Goal: Task Accomplishment & Management: Manage account settings

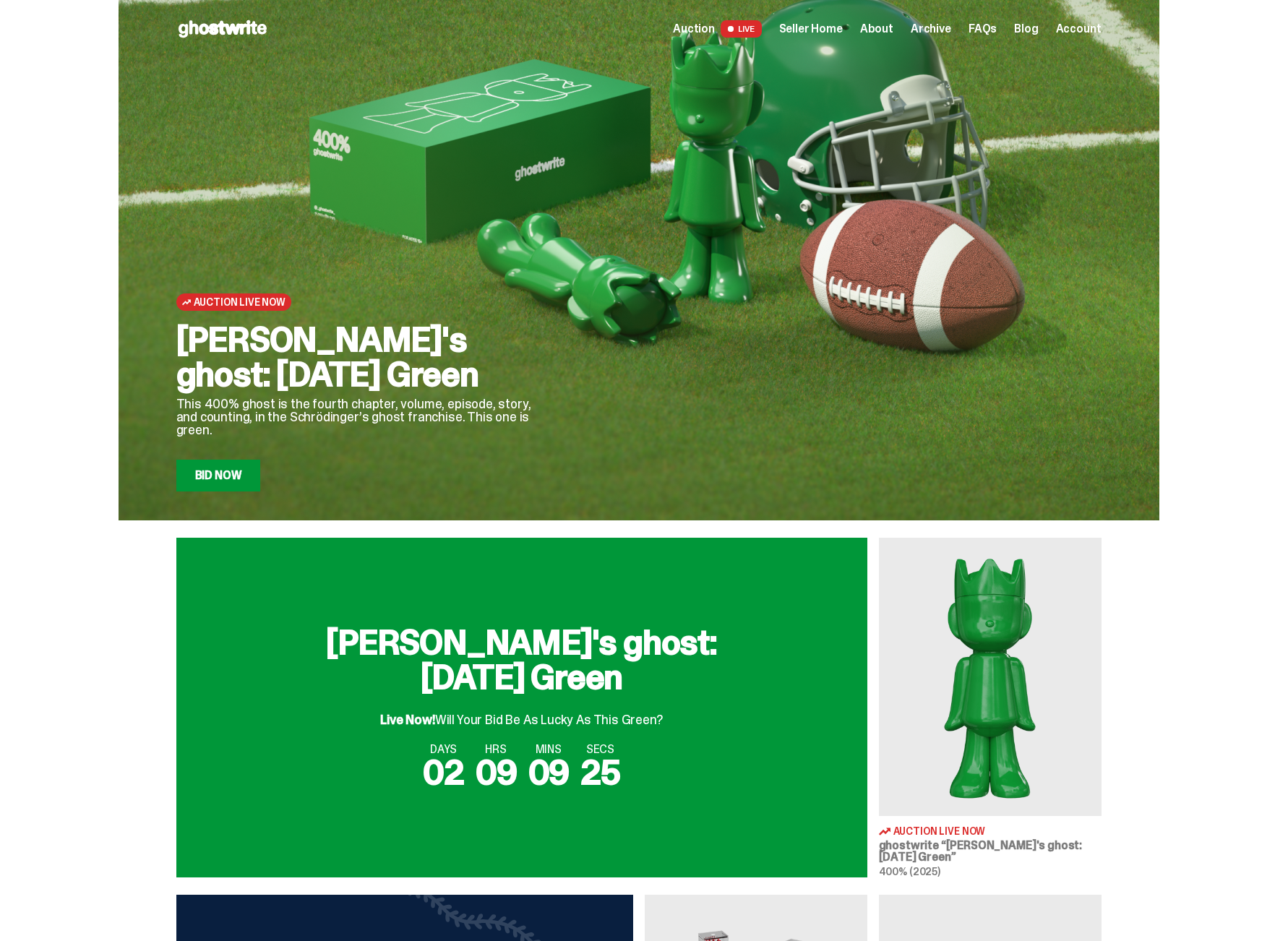
click at [843, 33] on span "Seller Home" at bounding box center [811, 28] width 64 height 11
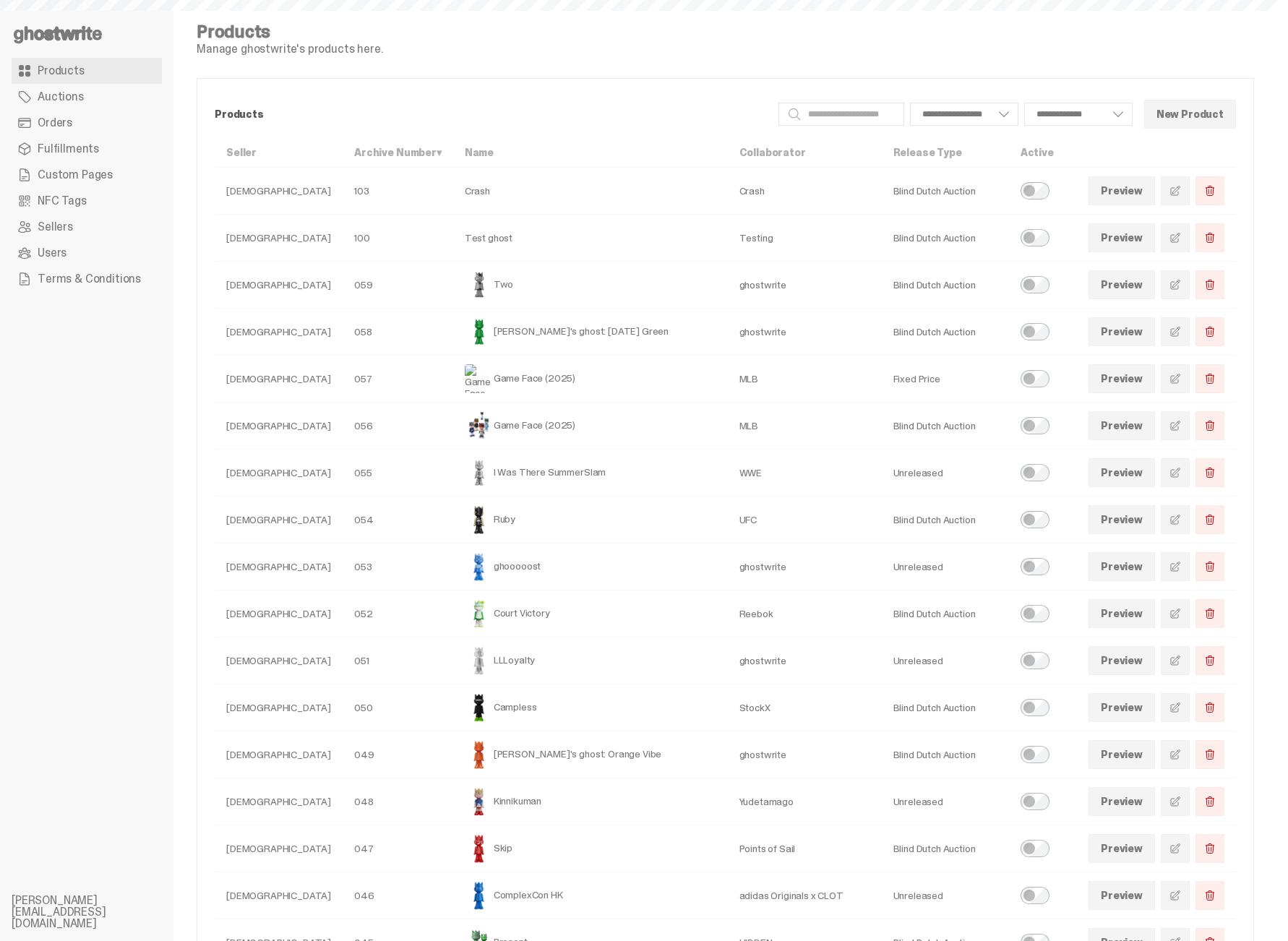
select select
click at [1182, 384] on link at bounding box center [1174, 378] width 28 height 28
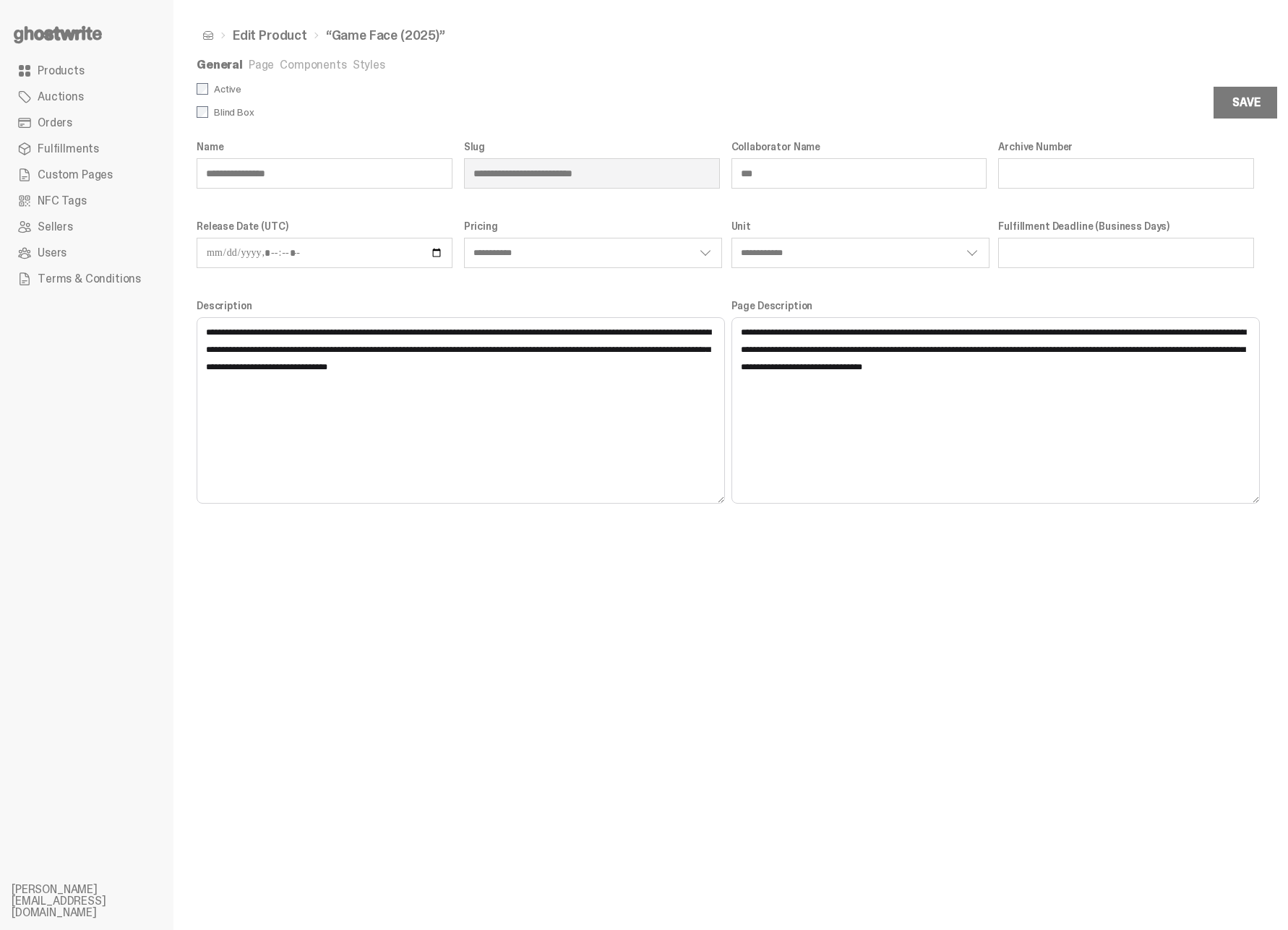
click at [261, 68] on link "Page" at bounding box center [261, 65] width 25 height 16
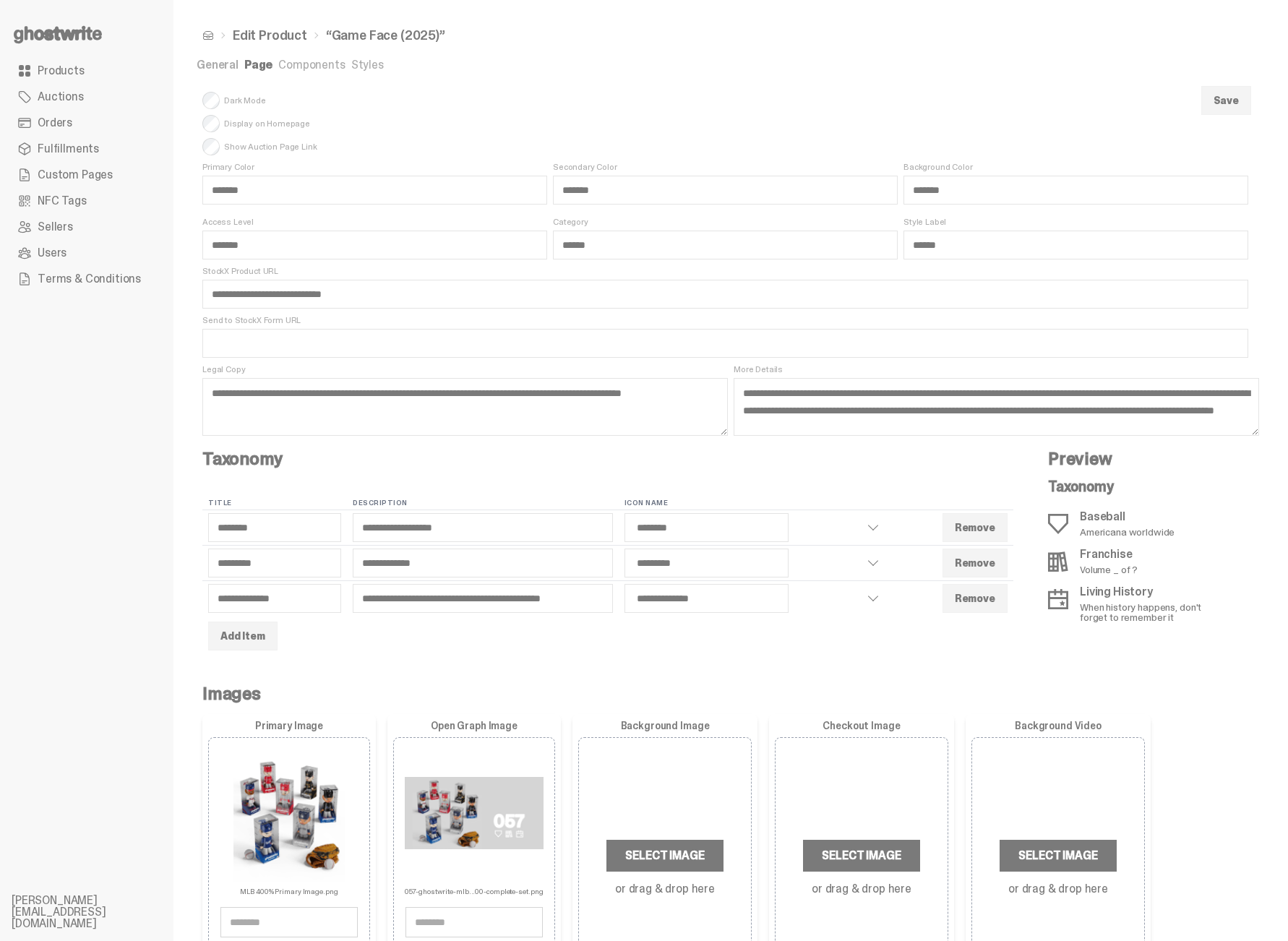
click at [293, 71] on link "Components" at bounding box center [311, 65] width 66 height 16
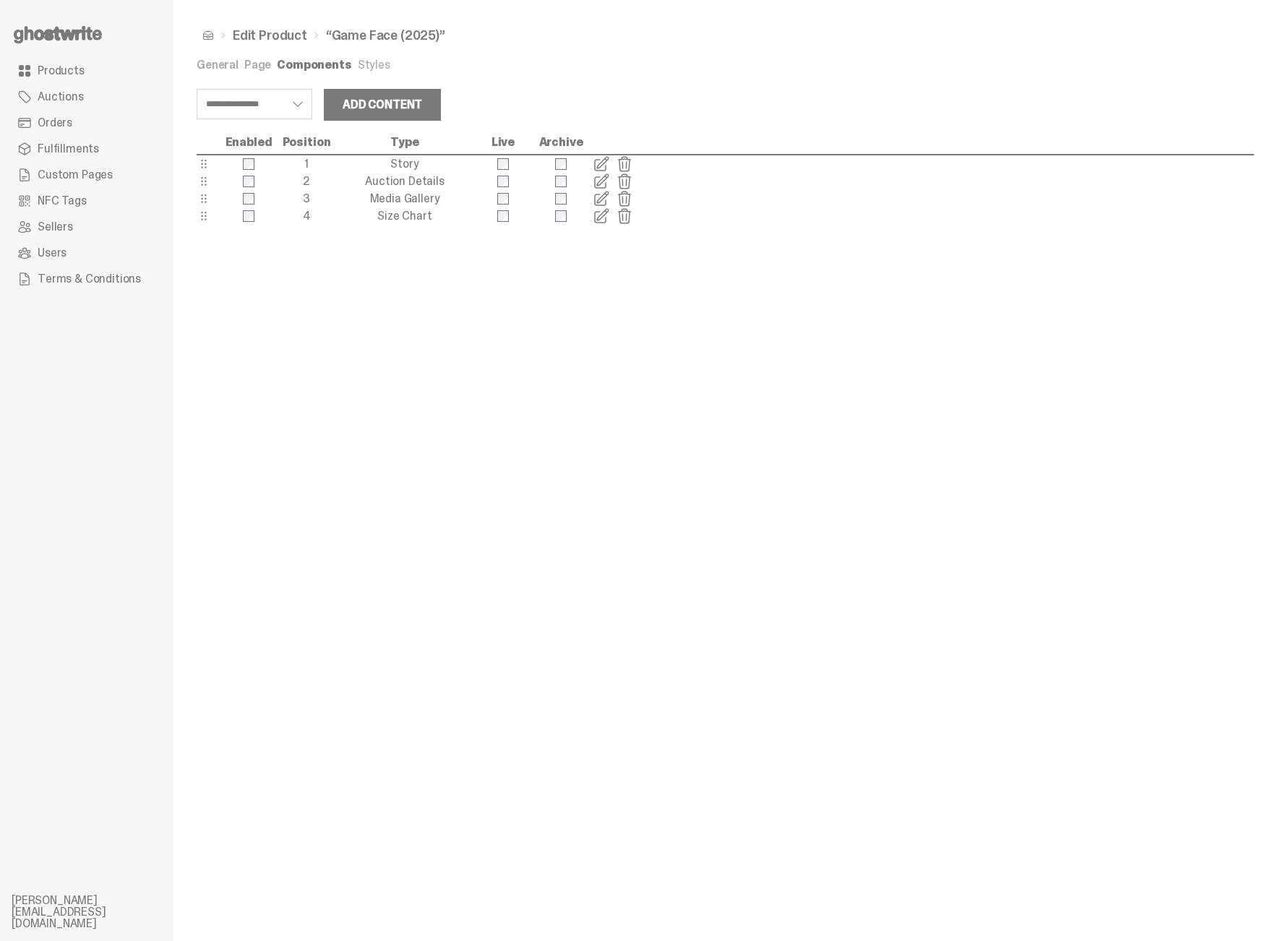
click at [374, 70] on link "Styles" at bounding box center [374, 65] width 33 height 16
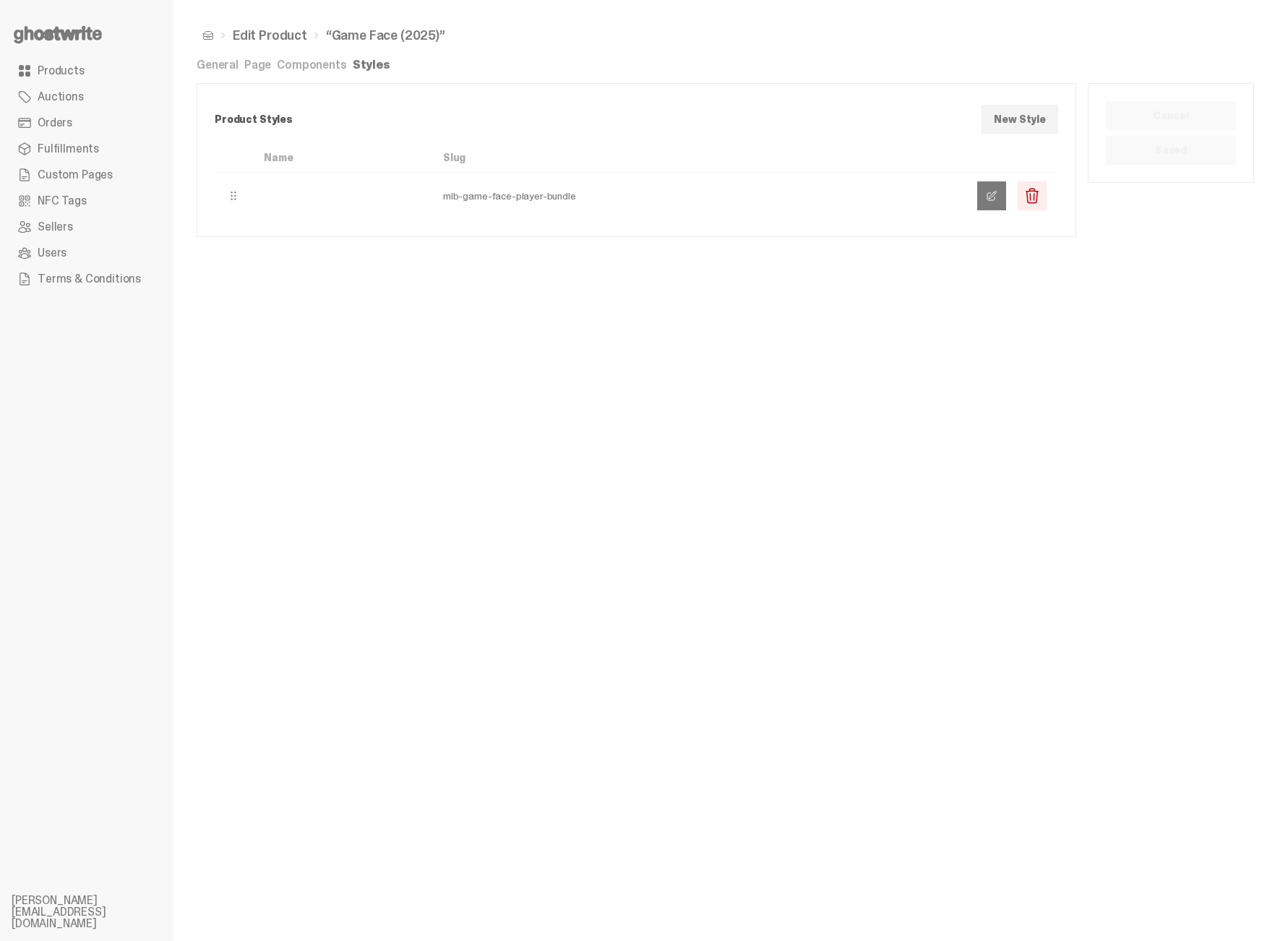
click at [997, 199] on span at bounding box center [991, 195] width 11 height 11
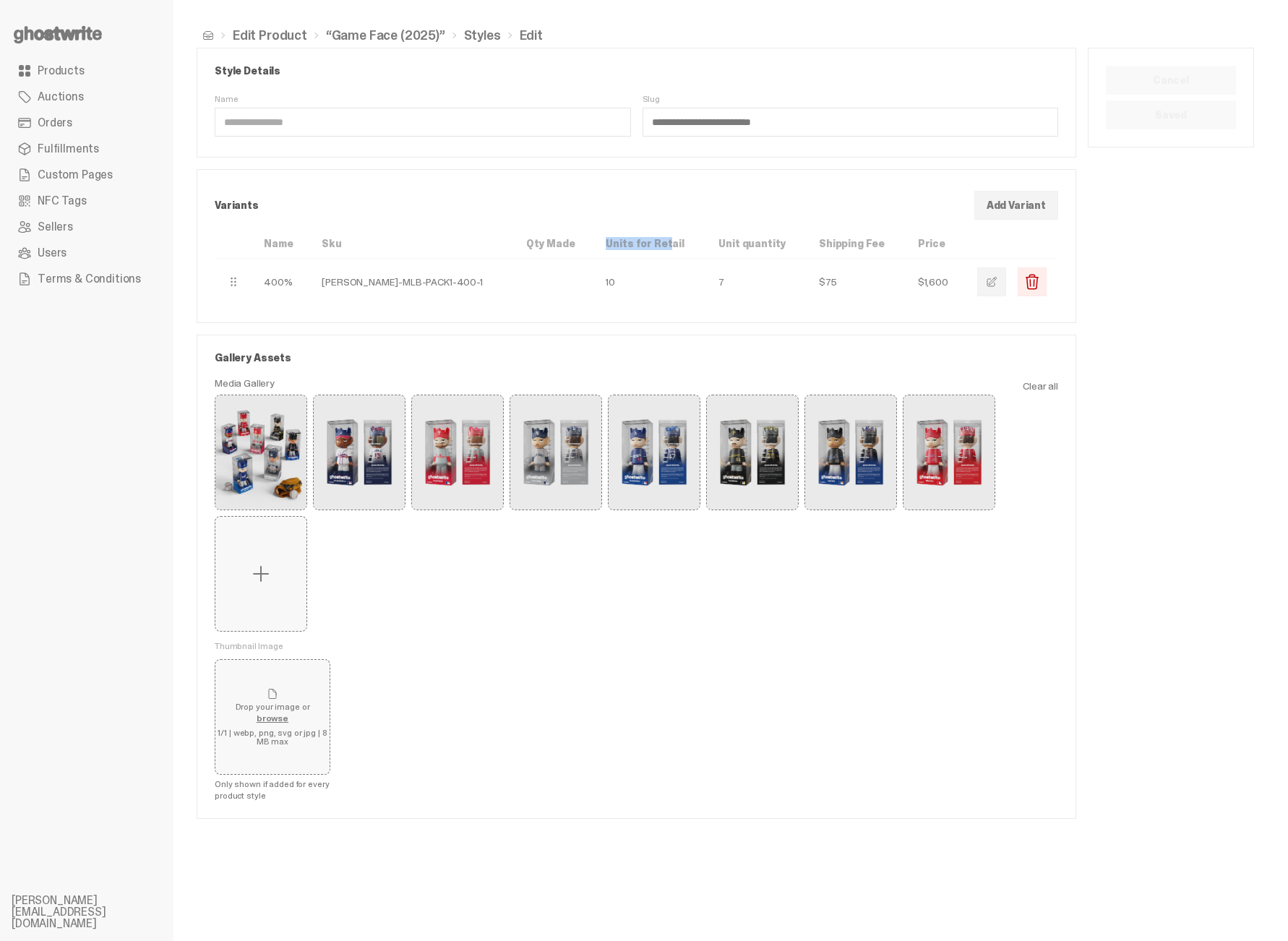
drag, startPoint x: 610, startPoint y: 242, endPoint x: 646, endPoint y: 244, distance: 36.1
click at [646, 244] on th "Units for Retail" at bounding box center [650, 243] width 113 height 29
click at [647, 244] on th "Units for Retail" at bounding box center [650, 243] width 113 height 29
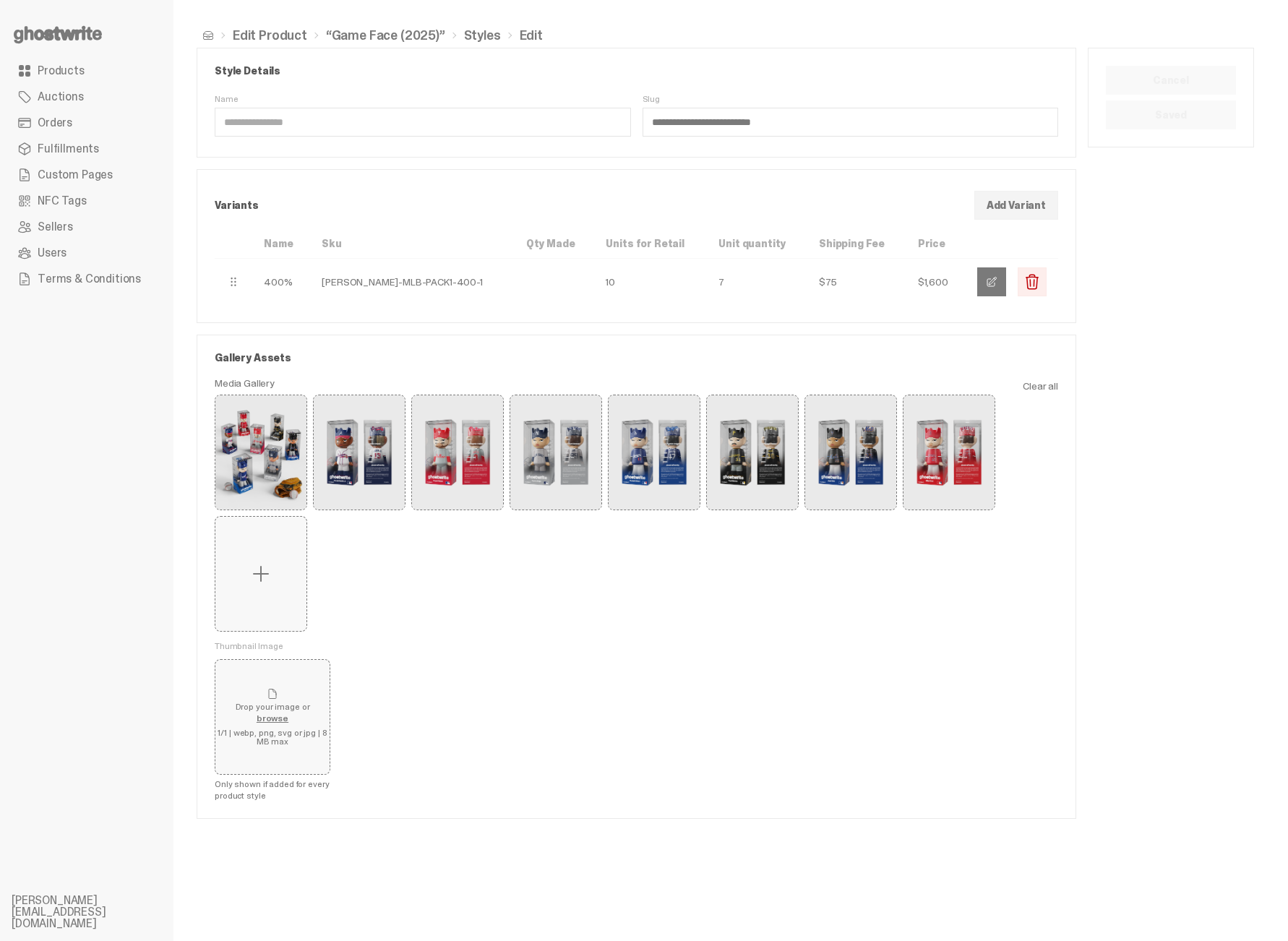
click at [1005, 288] on button "button" at bounding box center [991, 281] width 28 height 28
